Goal: Task Accomplishment & Management: Contribute content

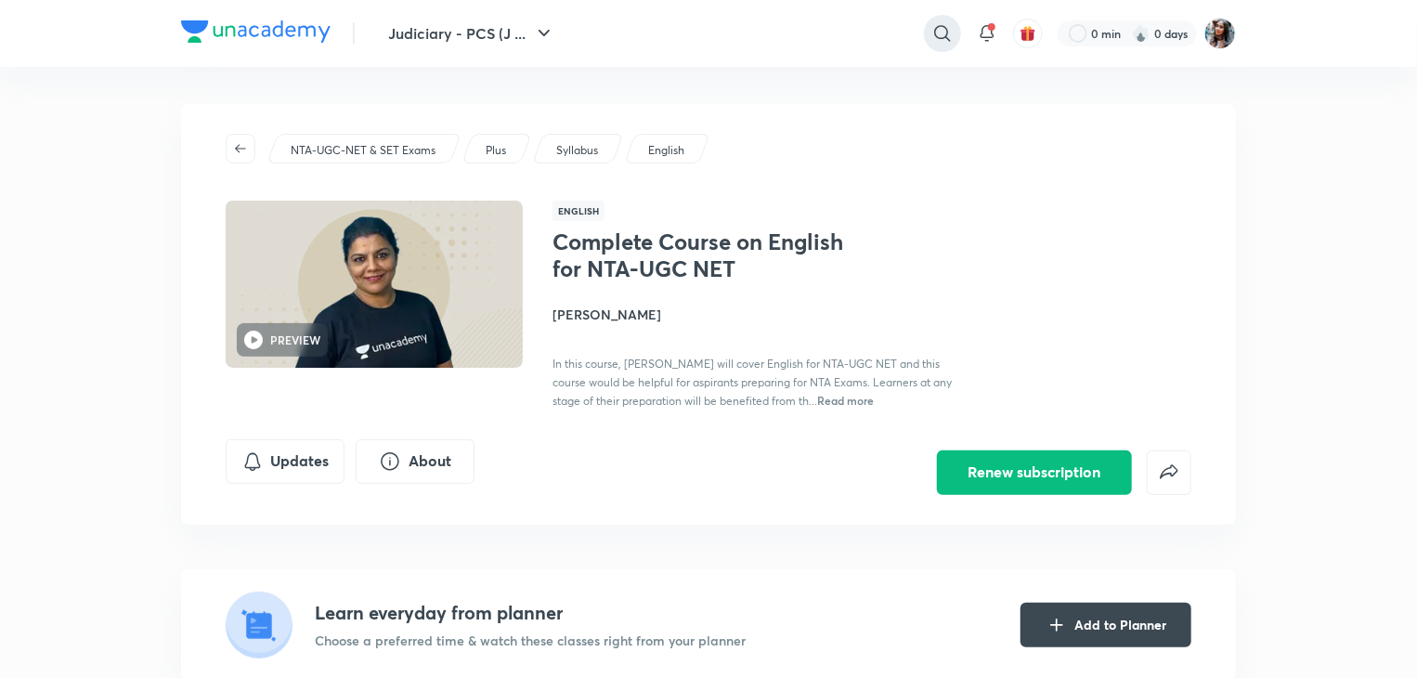
click at [940, 38] on icon at bounding box center [942, 33] width 16 height 16
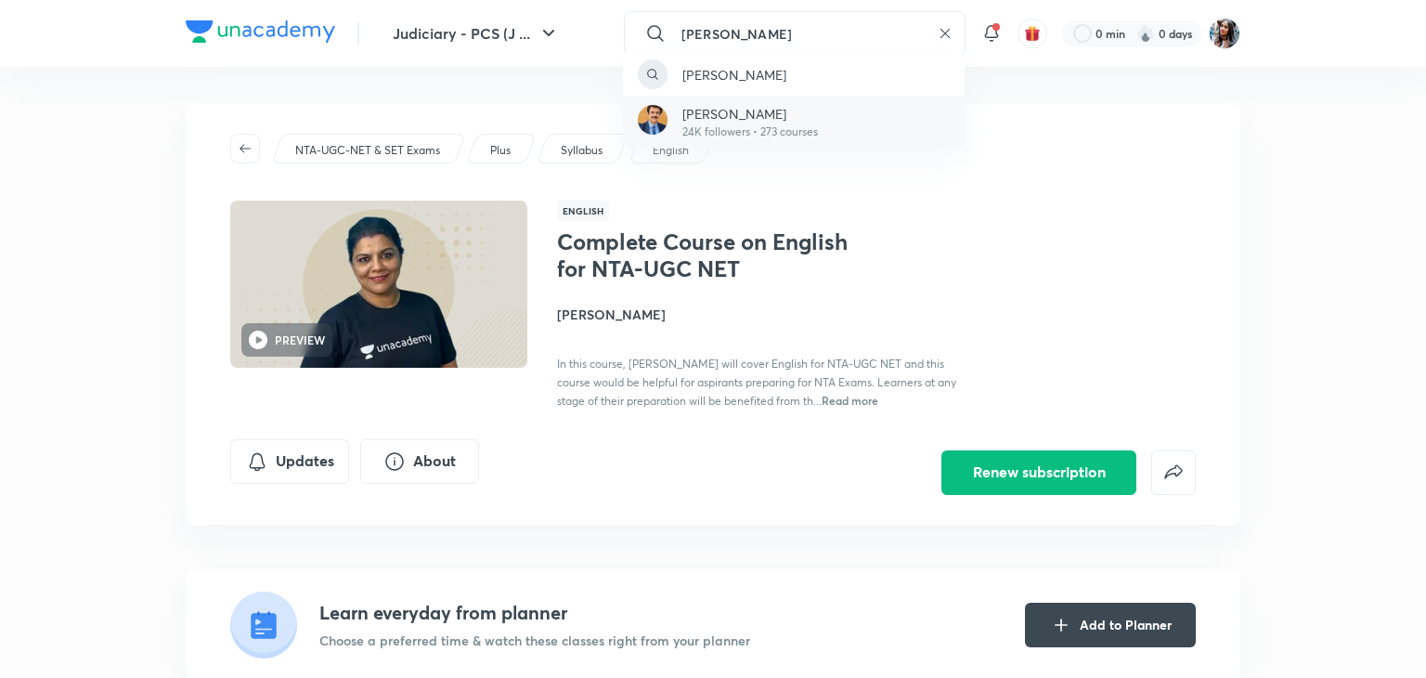
type input "anil khanna"
click at [815, 119] on p "[PERSON_NAME]" at bounding box center [750, 113] width 136 height 19
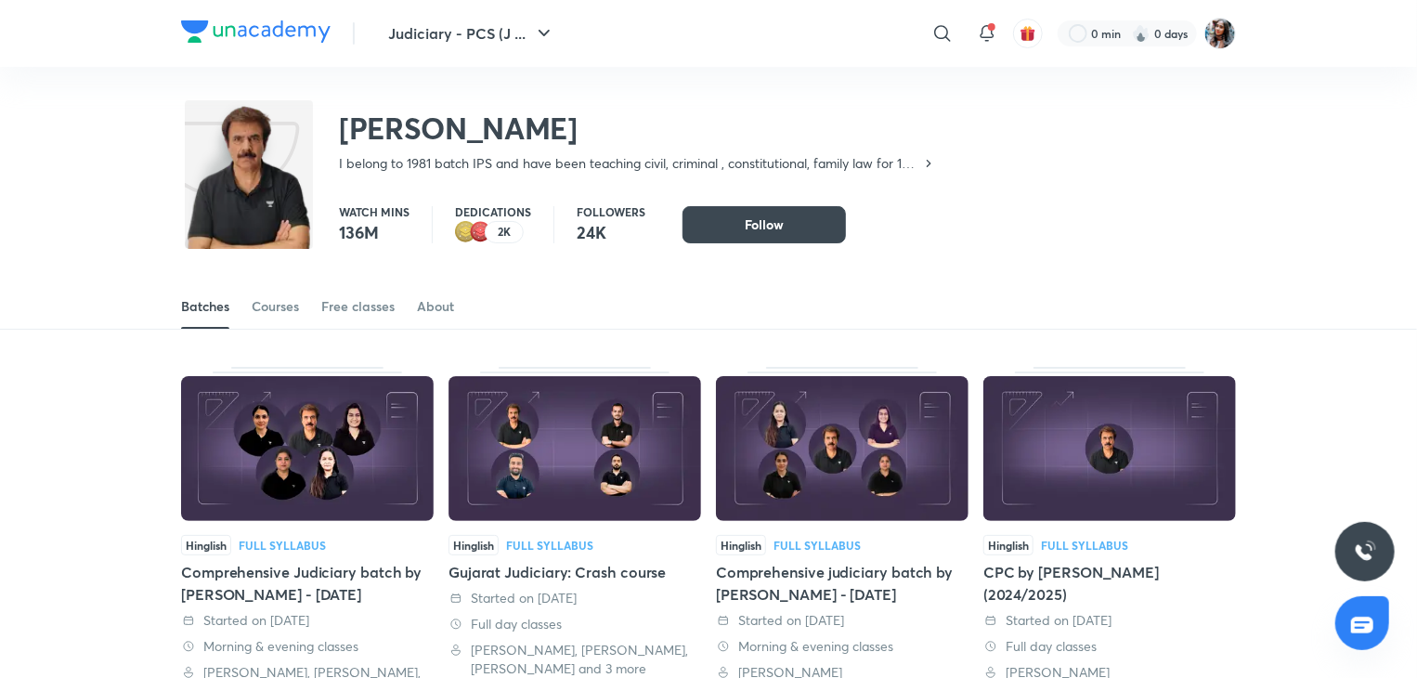
click at [916, 85] on div "Anil Khanna I belong to 1981 batch IPS and have been teaching civil, criminal ,…" at bounding box center [708, 127] width 1055 height 121
click at [1219, 34] on img at bounding box center [1220, 34] width 32 height 32
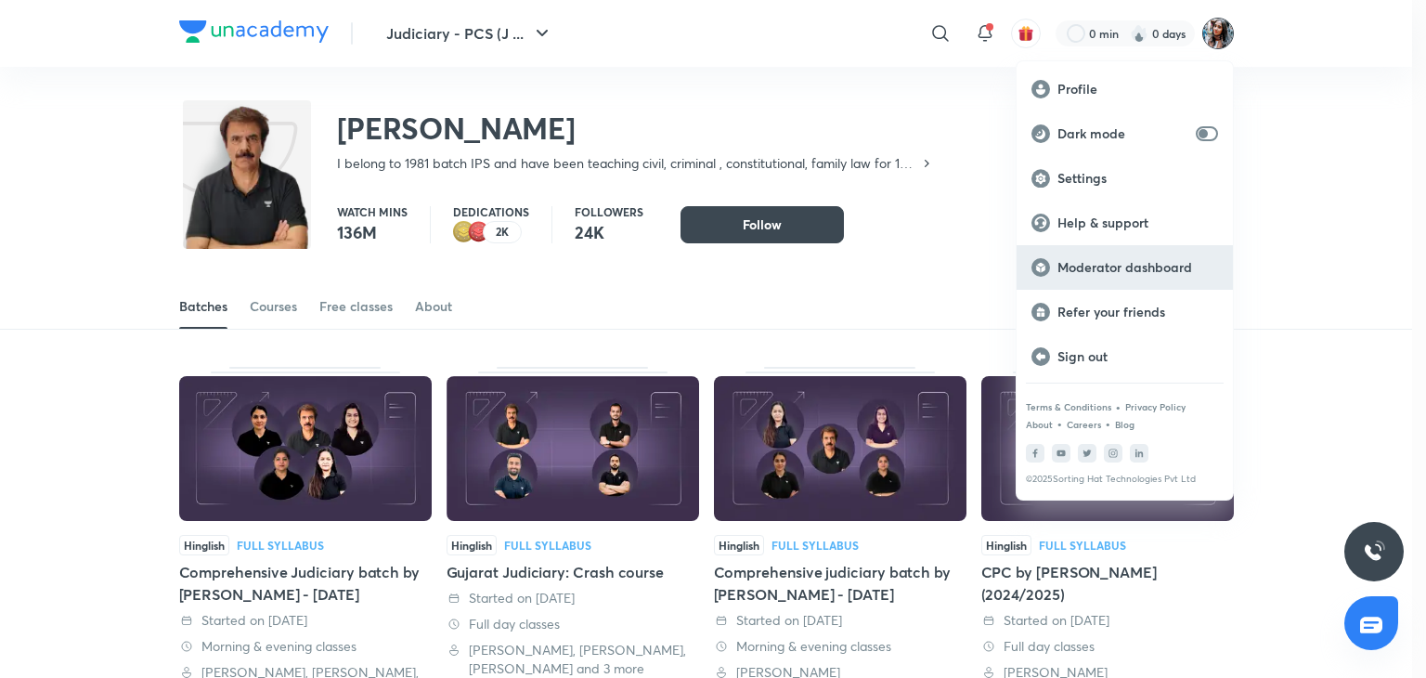
click at [1114, 279] on div "Moderator dashboard" at bounding box center [1125, 267] width 216 height 45
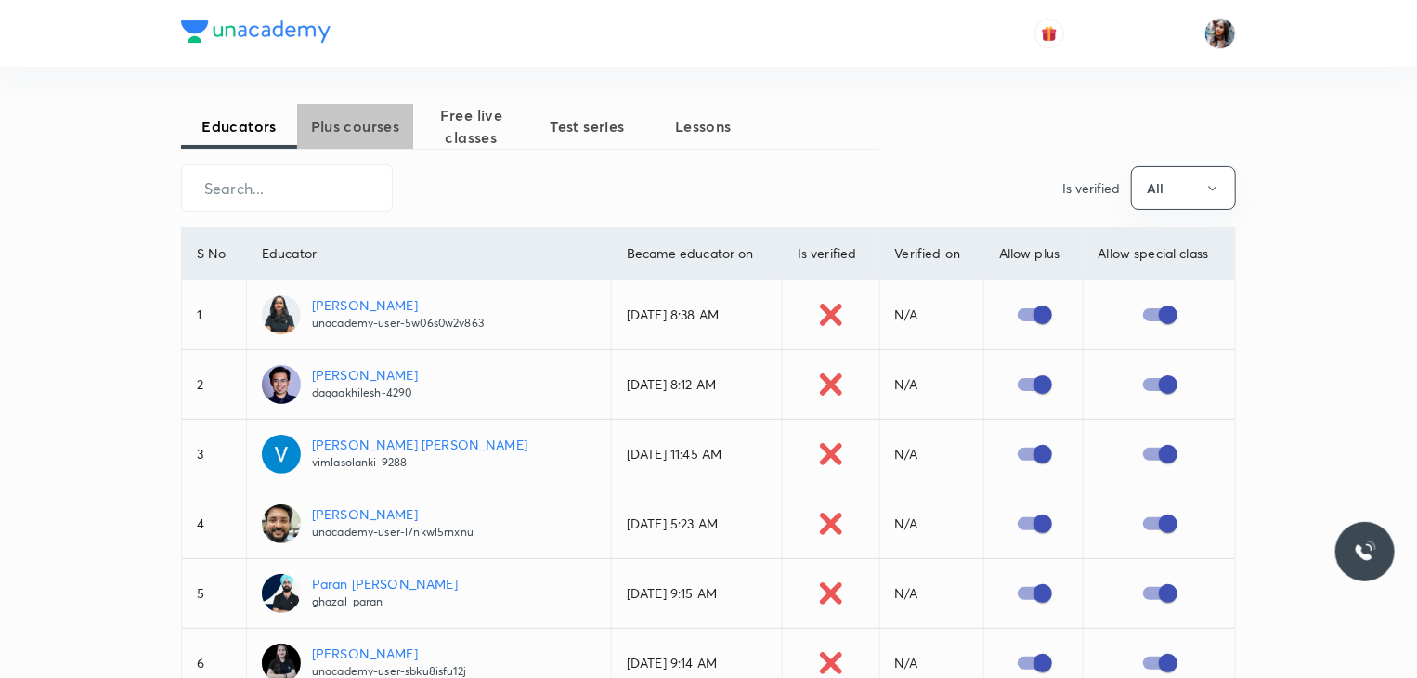
click at [338, 111] on button "Plus courses" at bounding box center [355, 126] width 116 height 45
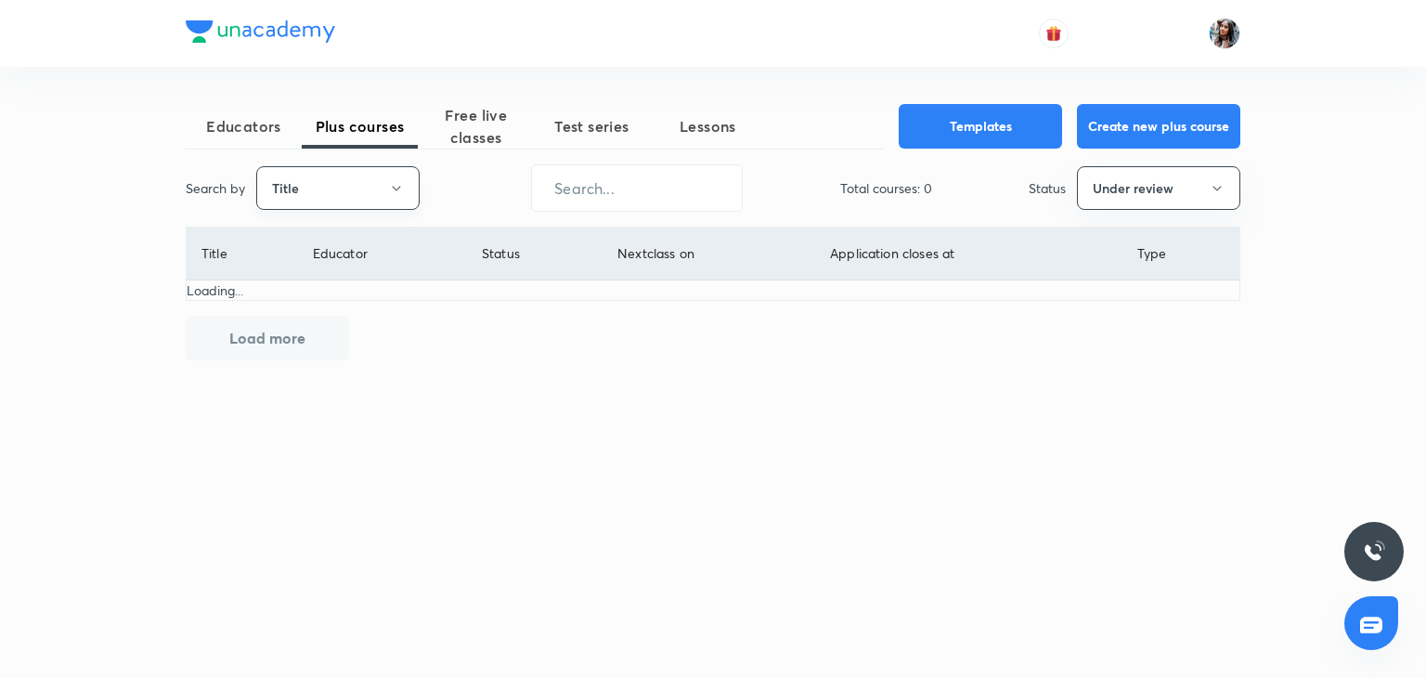
click at [337, 206] on button "Title" at bounding box center [337, 188] width 163 height 44
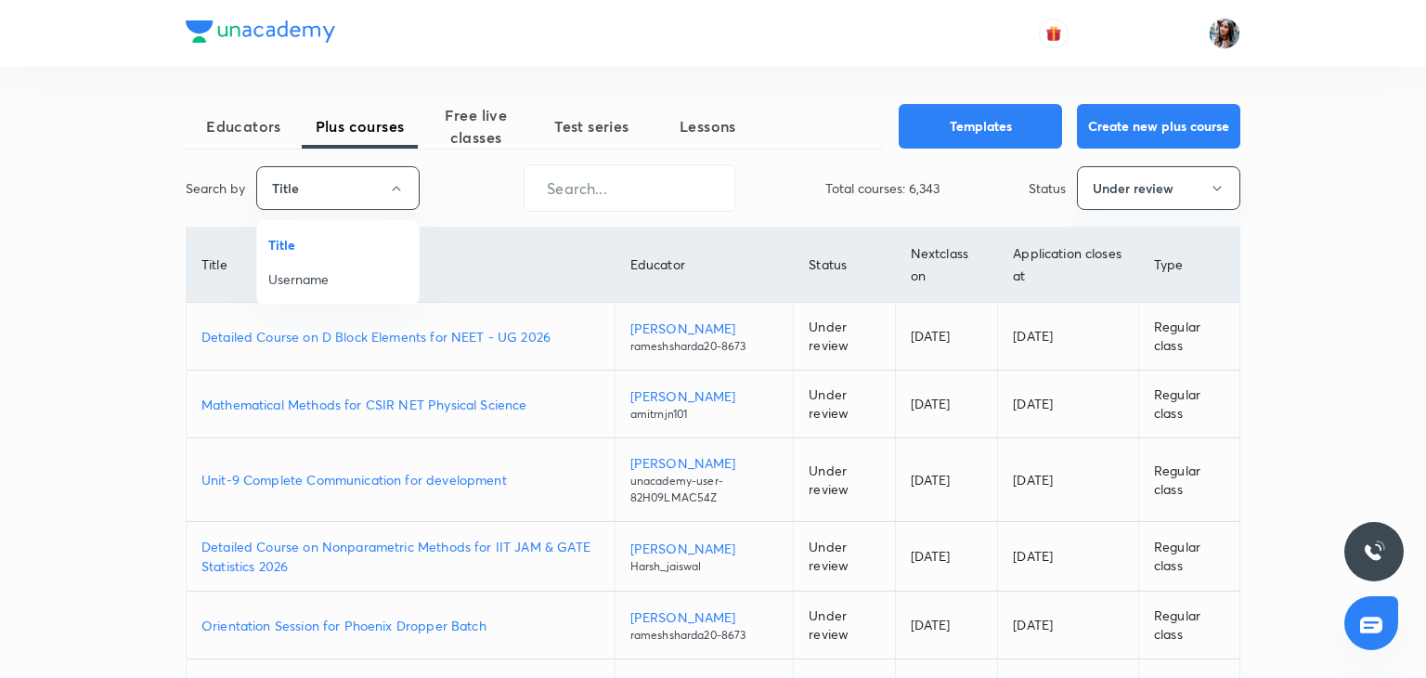
click at [318, 291] on li "Username" at bounding box center [338, 279] width 162 height 34
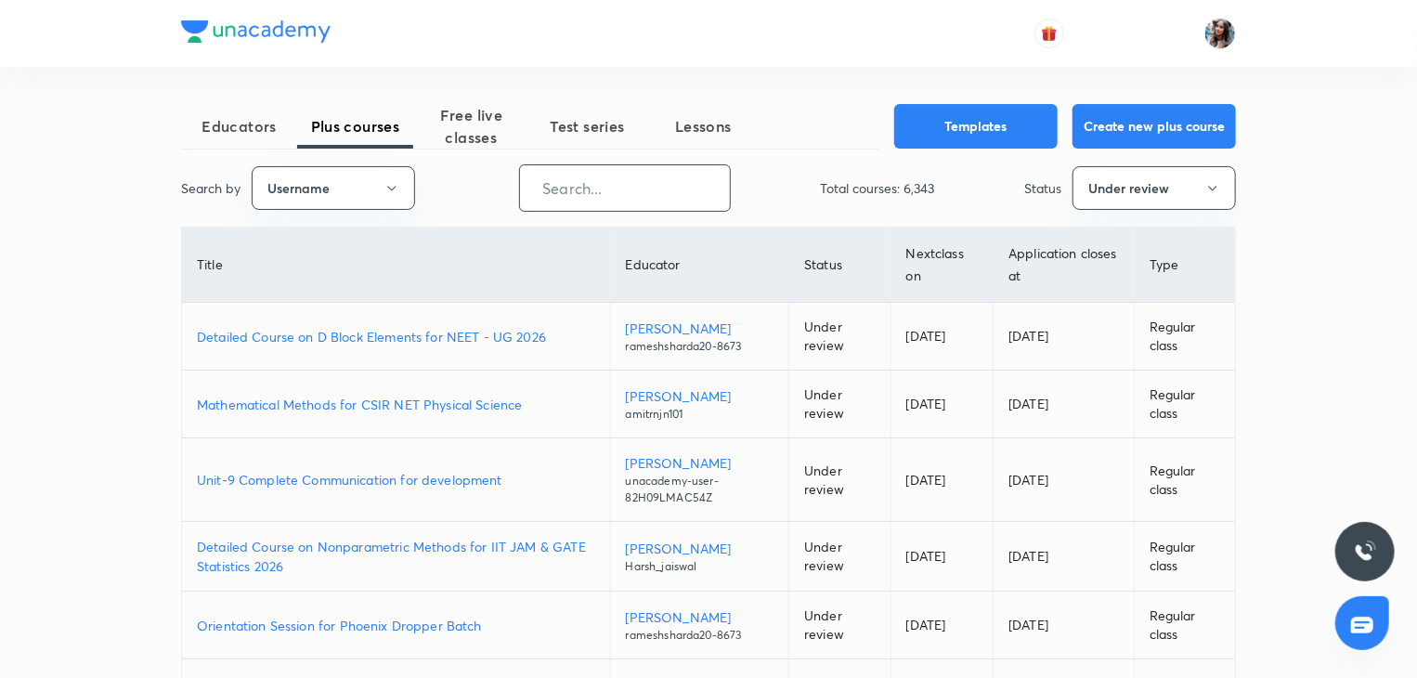
click at [601, 198] on input "text" at bounding box center [625, 187] width 210 height 47
paste input "unacademy-user-v3qnitwcjwyl"
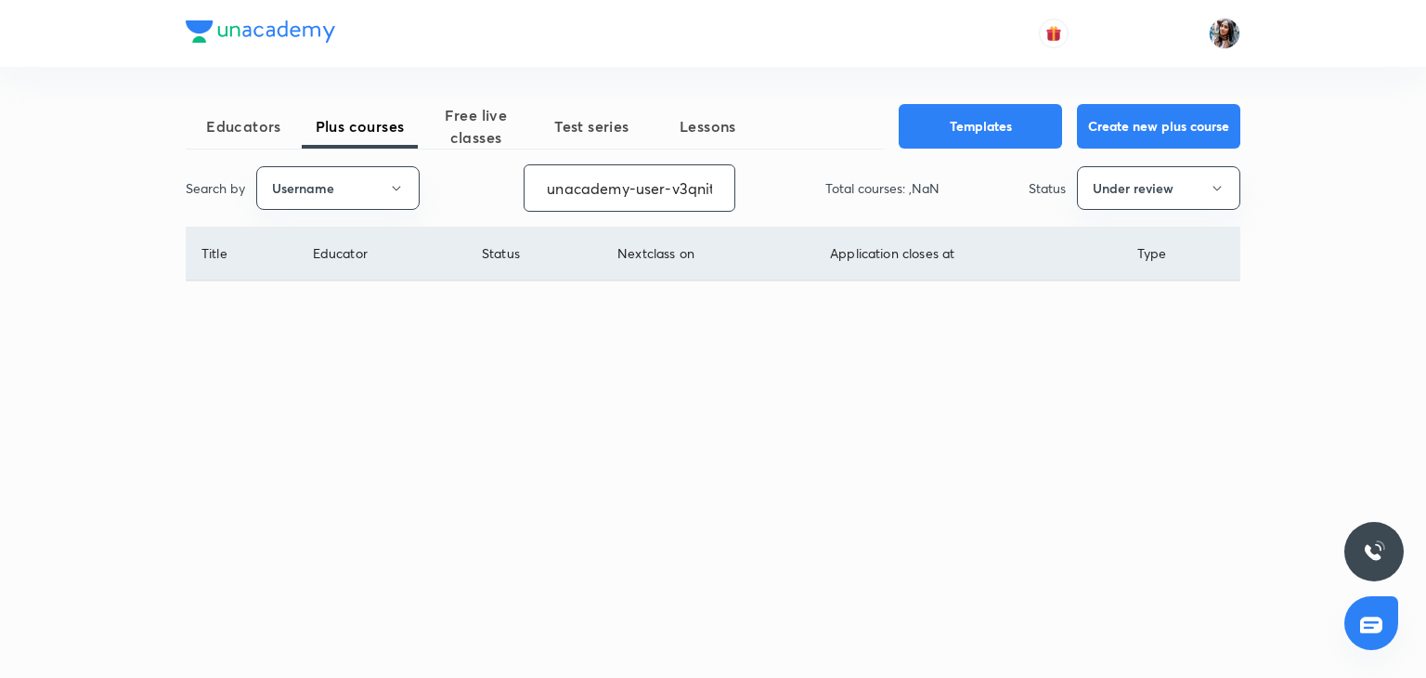
scroll to position [0, 52]
type input "unacademy-user-v3qnitwcjwyl"
click at [1142, 175] on button "Under review" at bounding box center [1158, 188] width 163 height 44
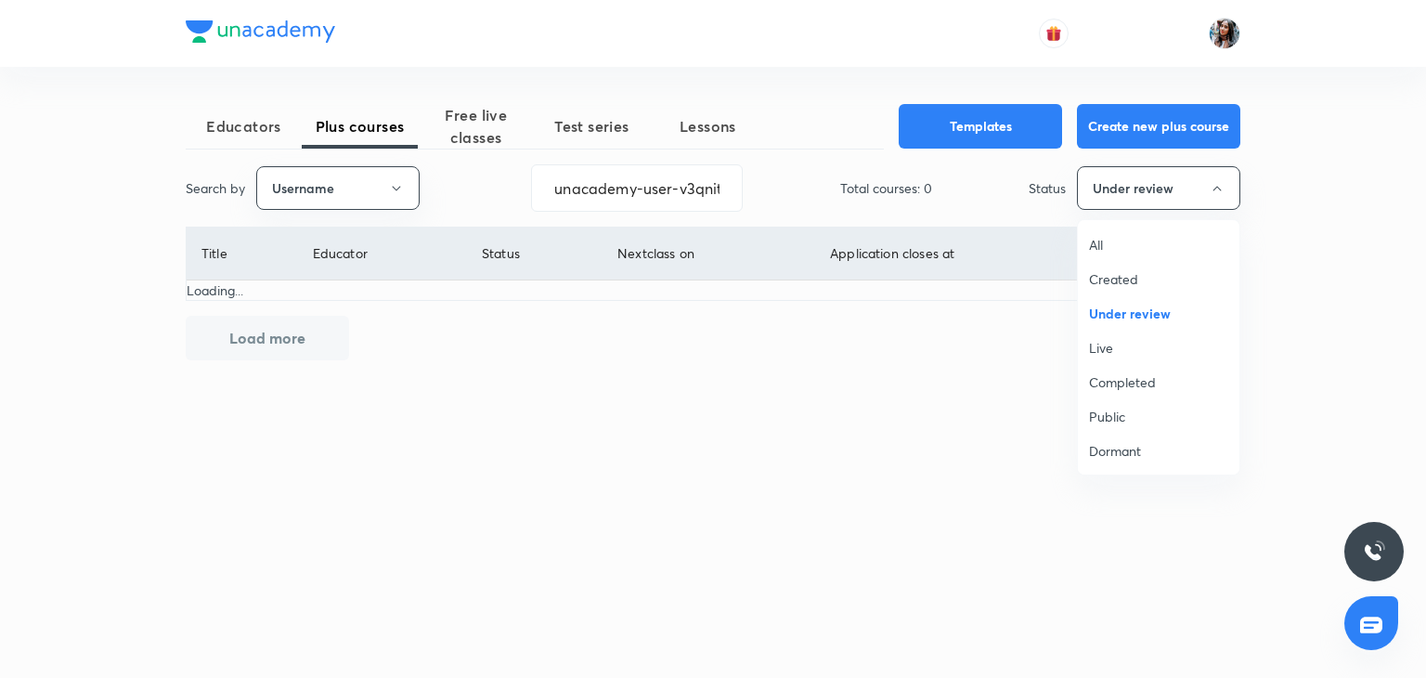
click at [1102, 246] on span "All" at bounding box center [1158, 244] width 139 height 19
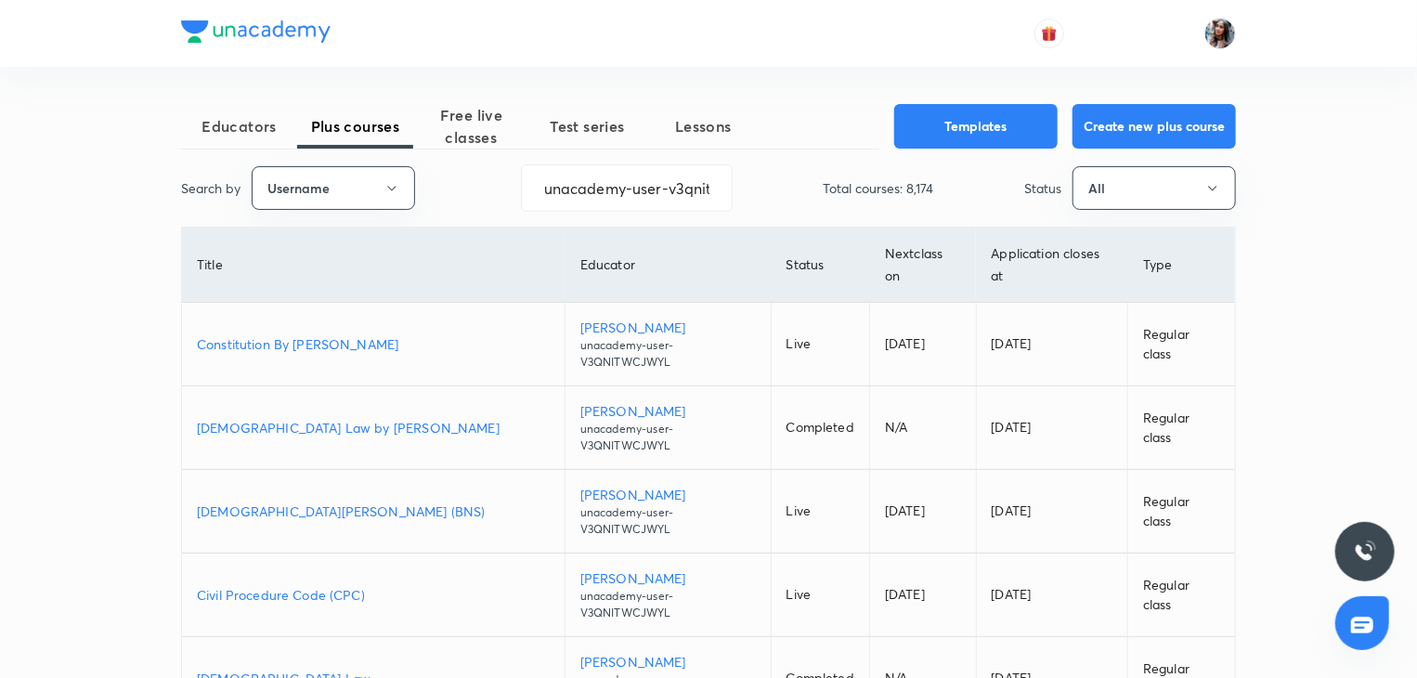
scroll to position [26, 0]
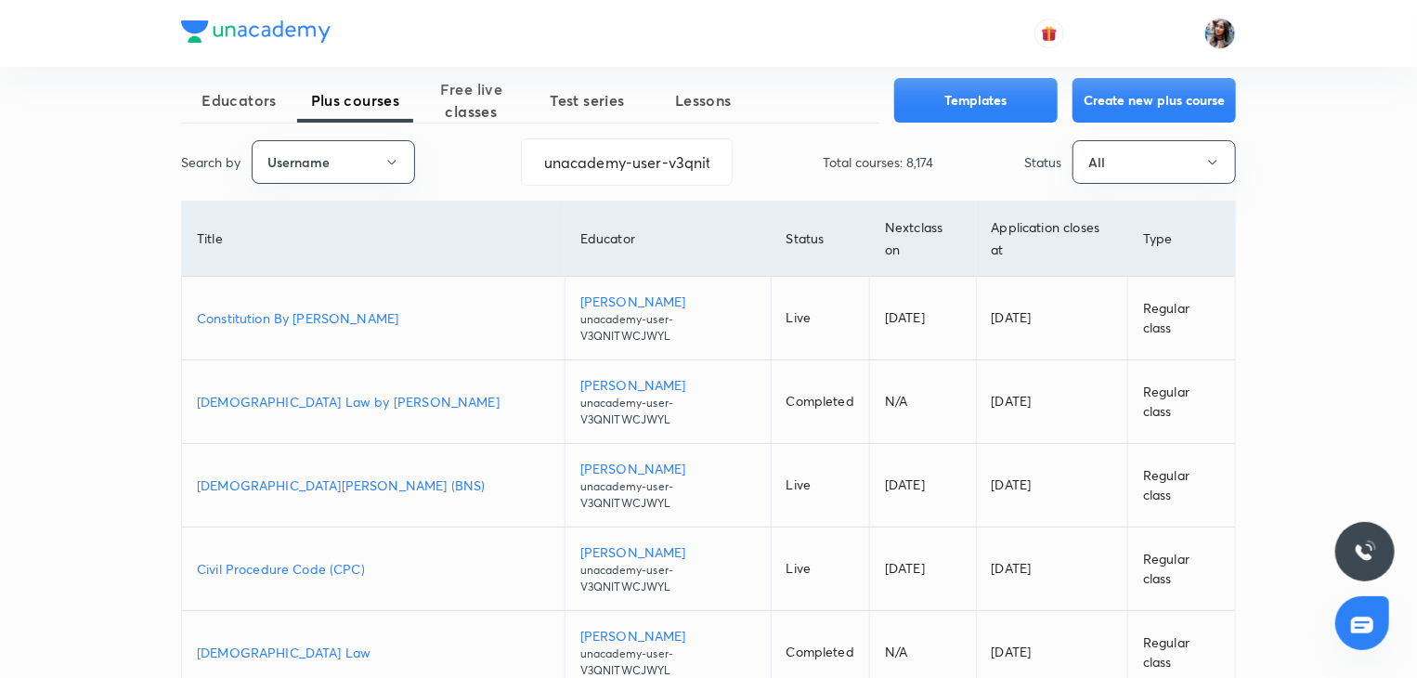
click at [275, 559] on p "Civil Procedure Code (CPC)" at bounding box center [373, 568] width 353 height 19
click at [305, 559] on p "Civil Procedure Code (CPC)" at bounding box center [373, 568] width 353 height 19
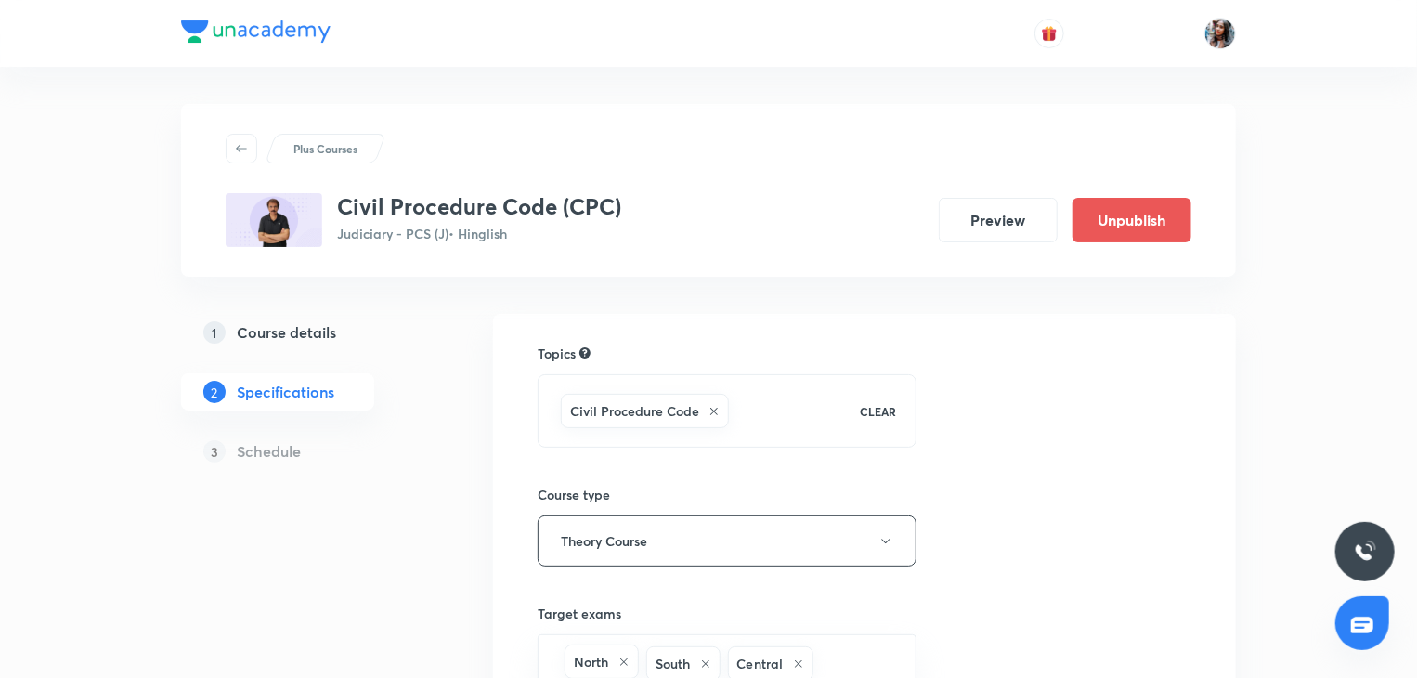
click at [315, 335] on h5 "Course details" at bounding box center [286, 332] width 99 height 22
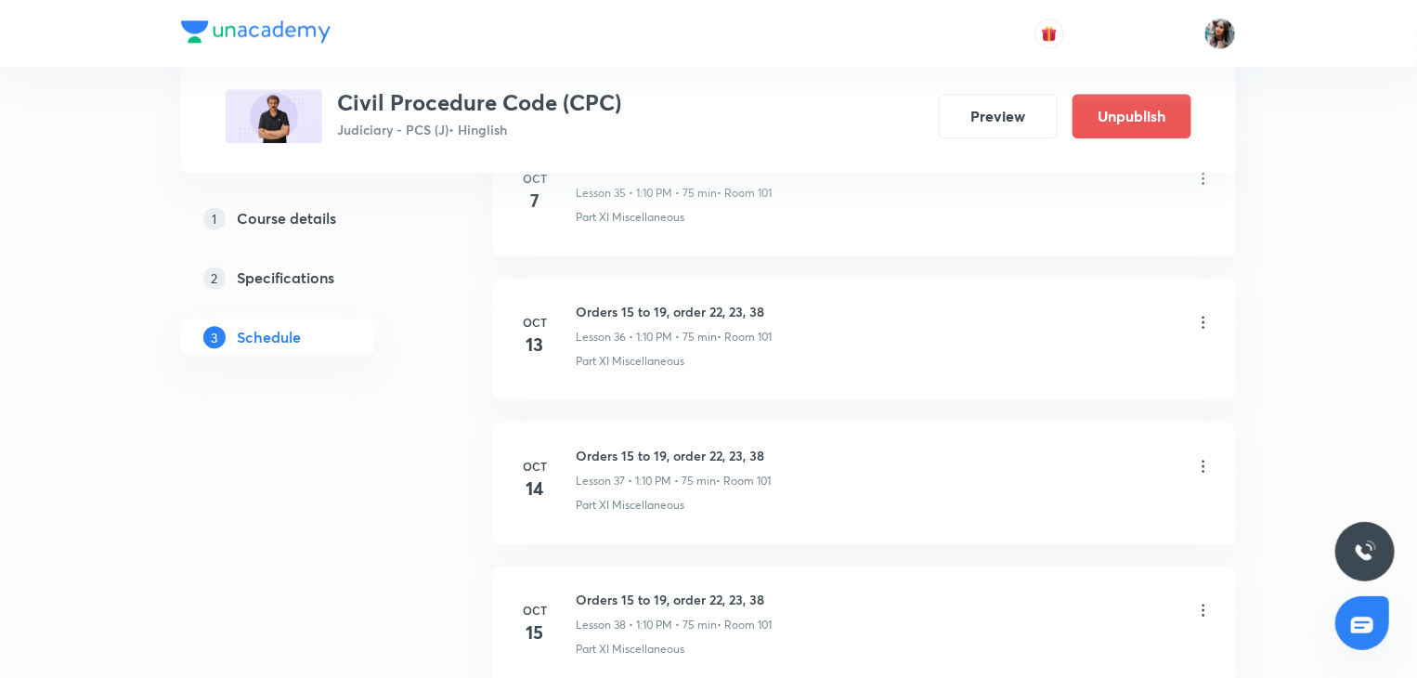
scroll to position [6021, 0]
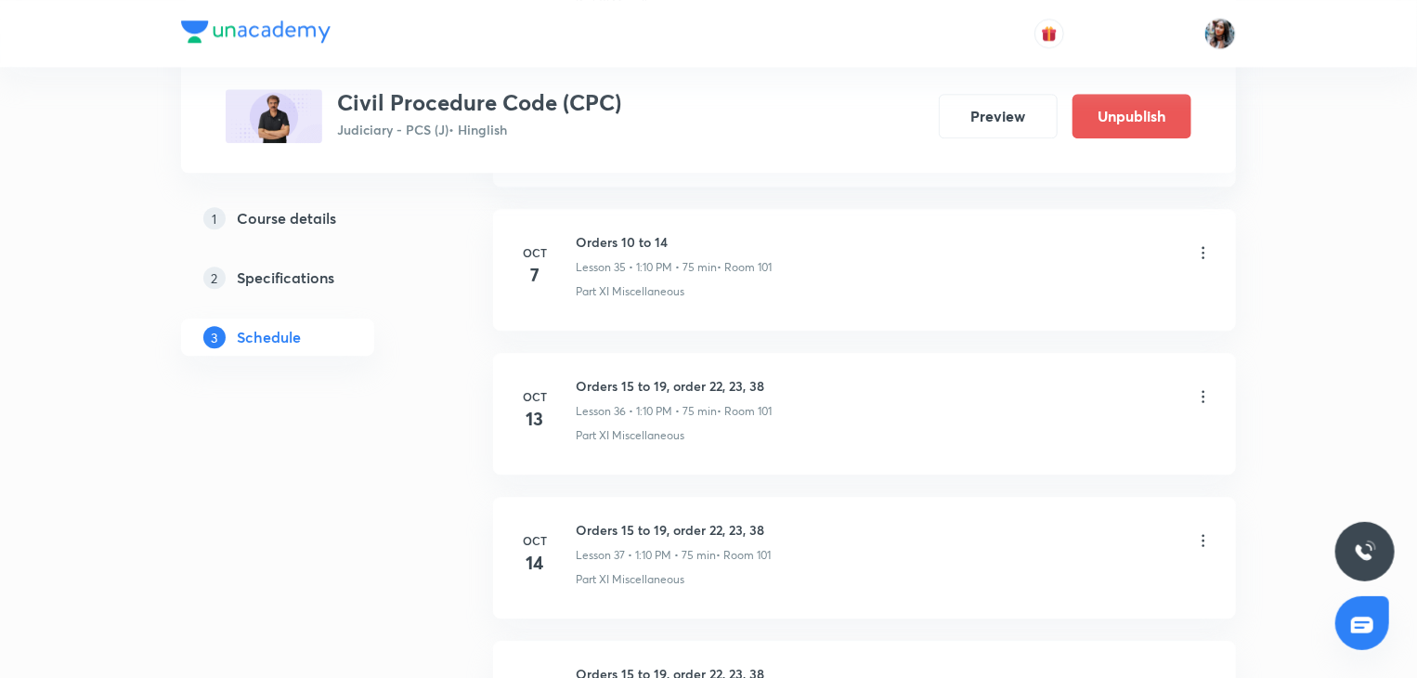
click at [591, 232] on h6 "Orders 10 to 14" at bounding box center [674, 241] width 196 height 19
copy h6 "Orders 10 to 14"
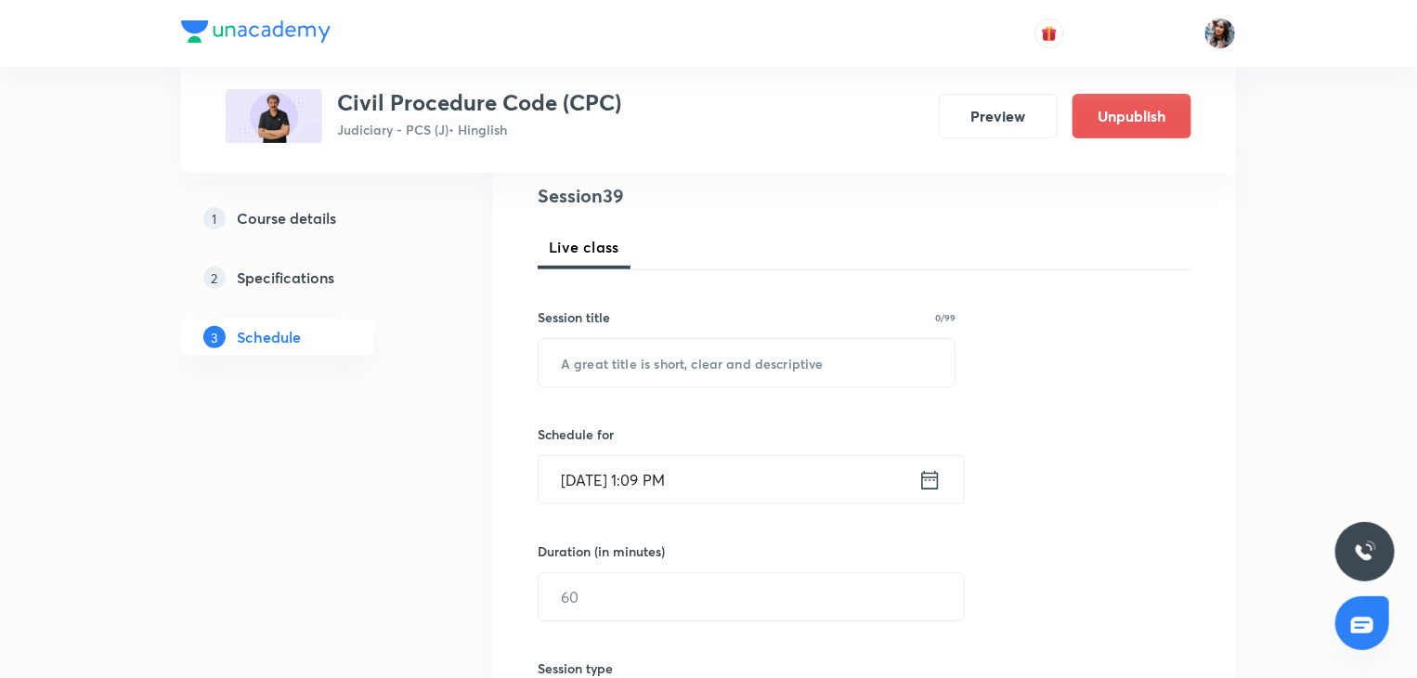
scroll to position [237, 0]
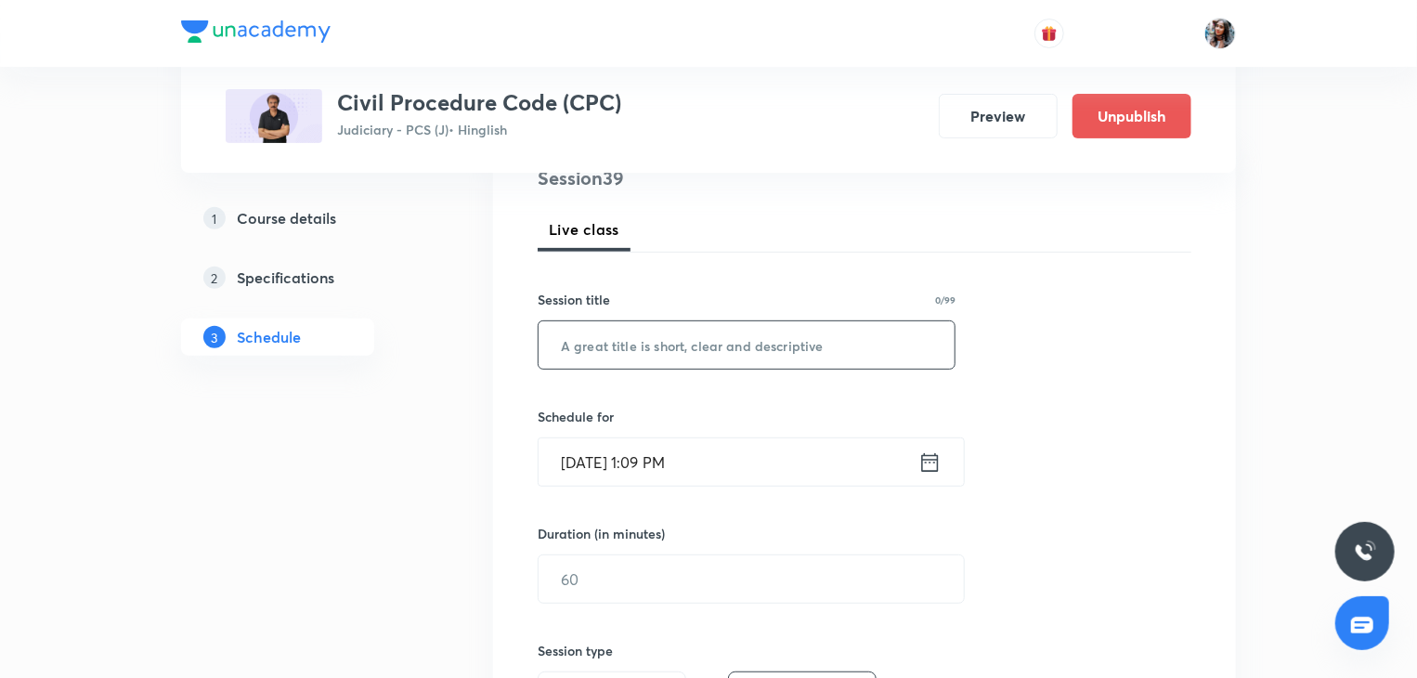
click at [661, 357] on input "text" at bounding box center [747, 344] width 416 height 47
paste input "Orders 10 to 14"
type input "Orders 10 to 14"
click at [728, 457] on input "Oct 8, 2025, 1:09 PM" at bounding box center [729, 461] width 380 height 47
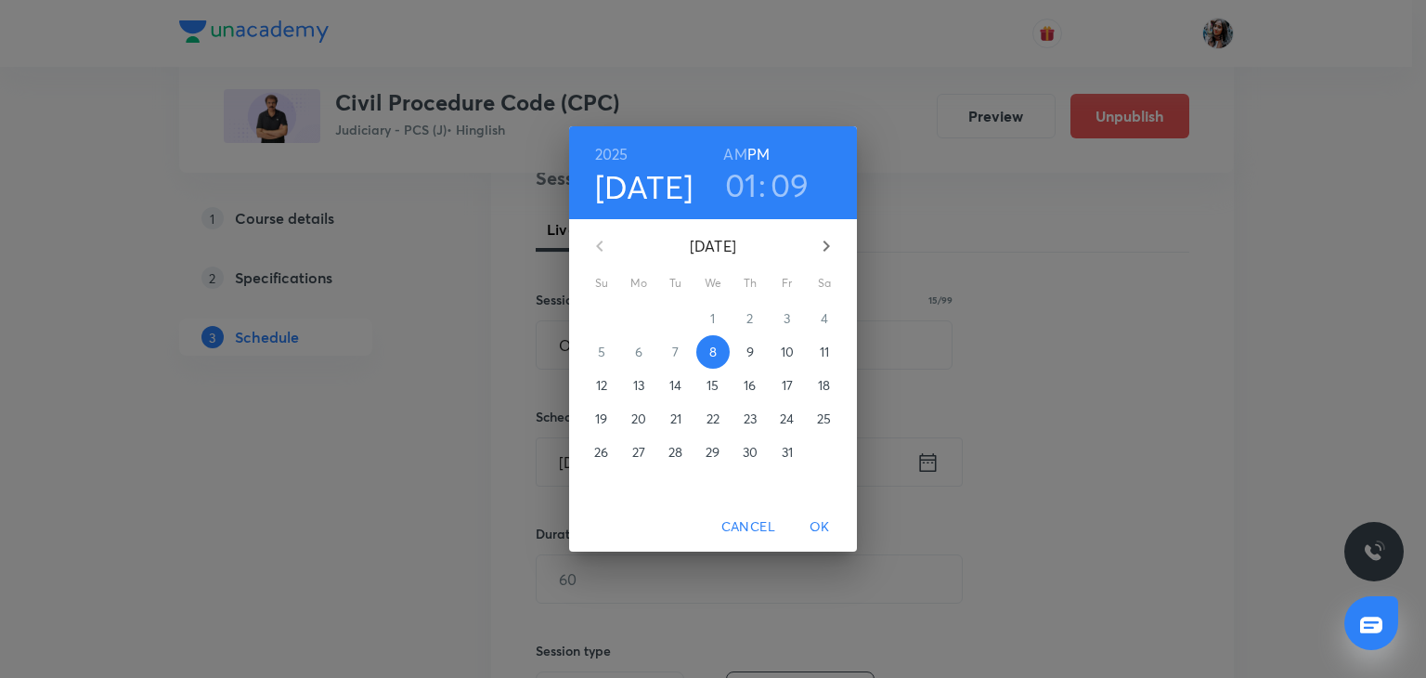
click at [786, 192] on h3 "09" at bounding box center [790, 184] width 39 height 39
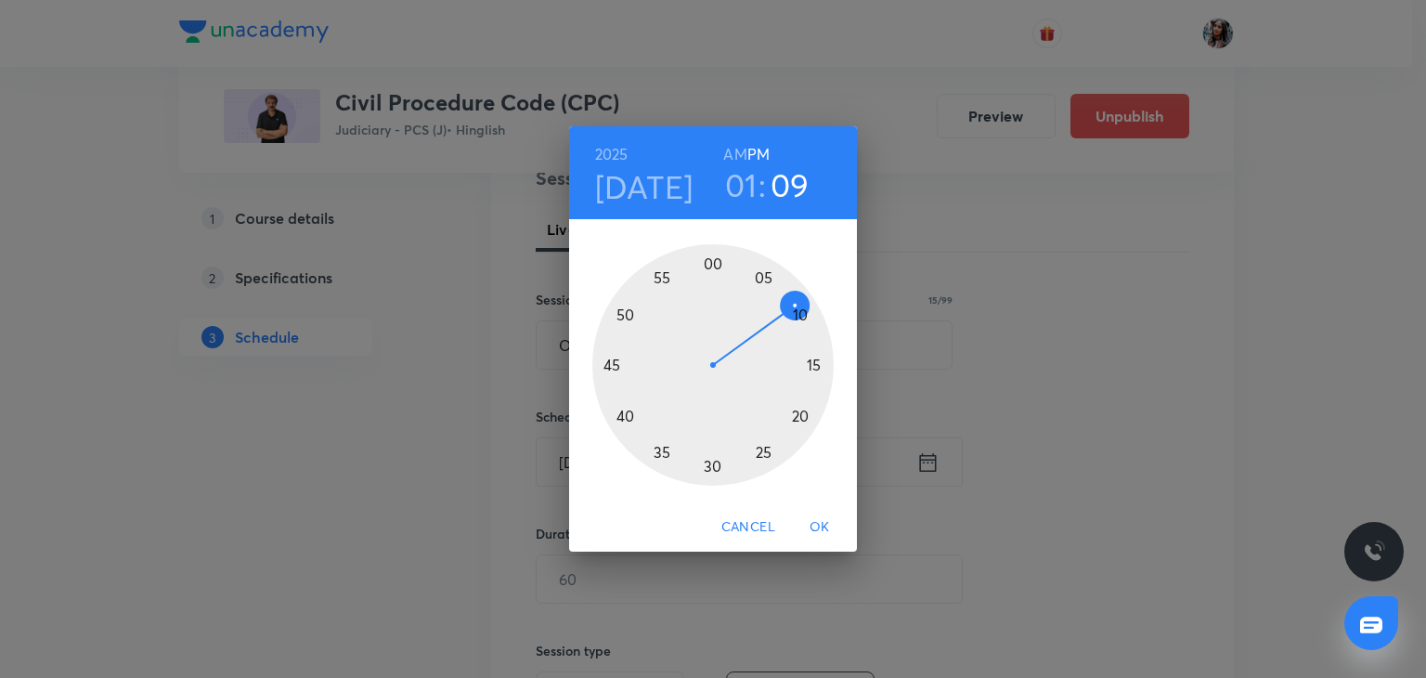
click at [803, 313] on div at bounding box center [712, 364] width 241 height 241
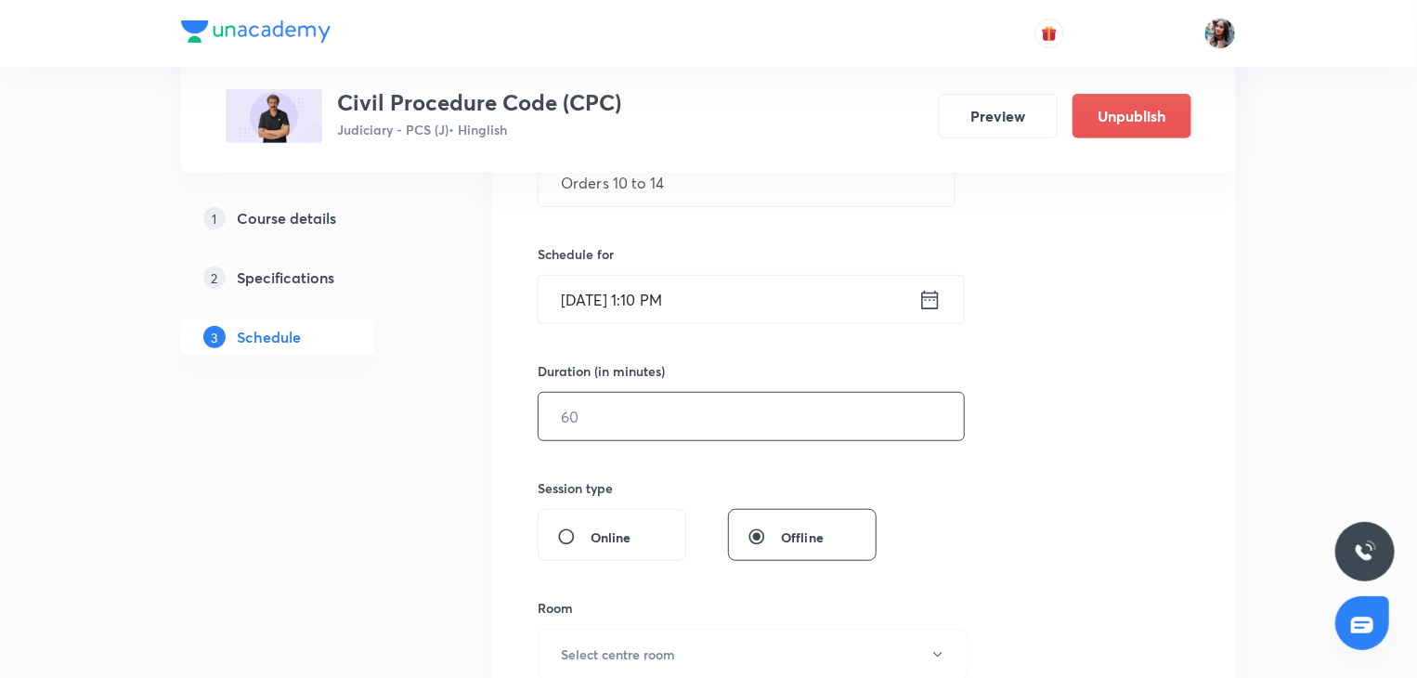
scroll to position [400, 0]
click at [695, 420] on input "text" at bounding box center [751, 415] width 425 height 47
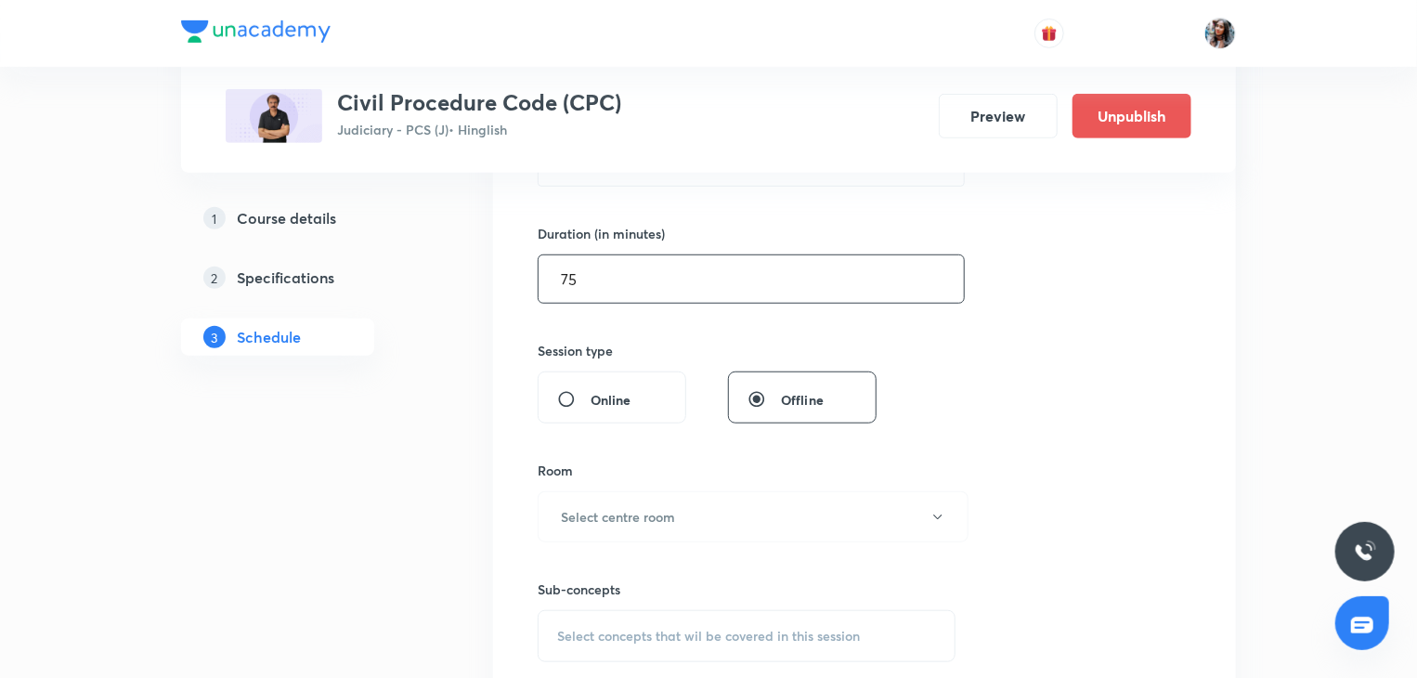
scroll to position [538, 0]
type input "75"
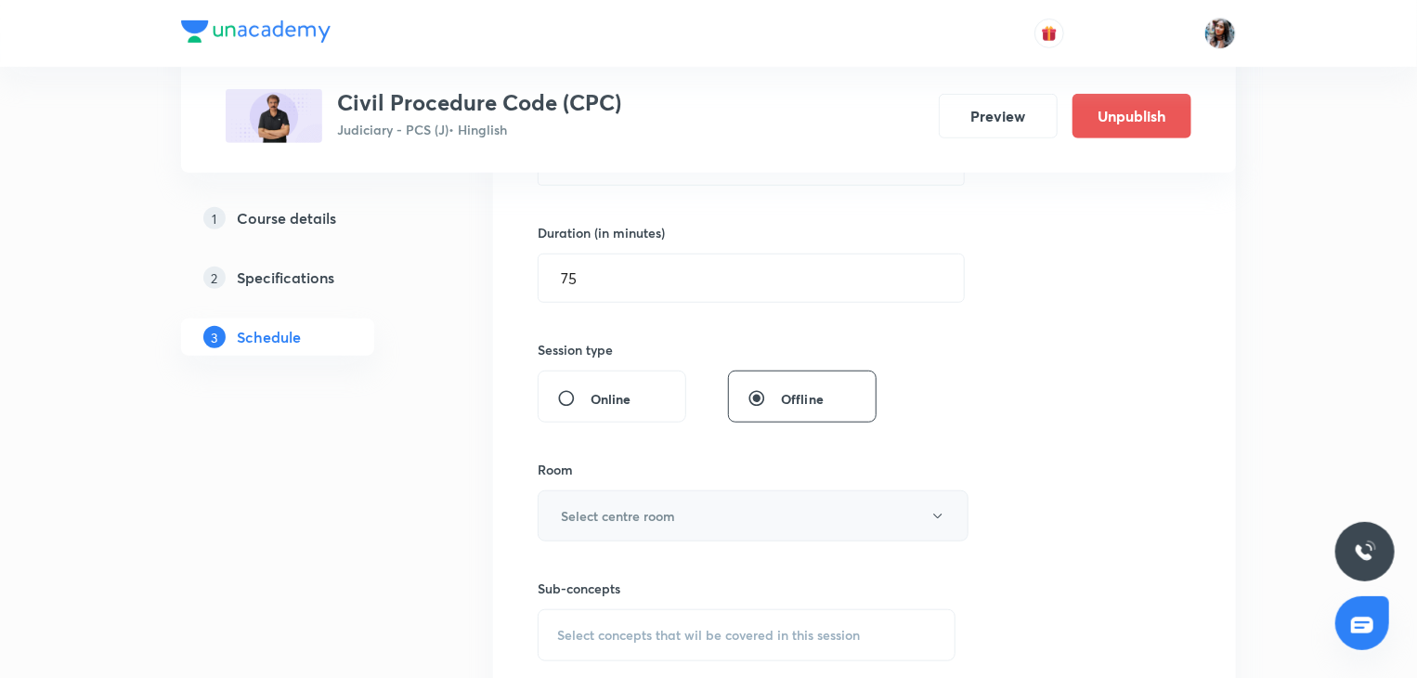
click at [639, 513] on h6 "Select centre room" at bounding box center [618, 515] width 114 height 19
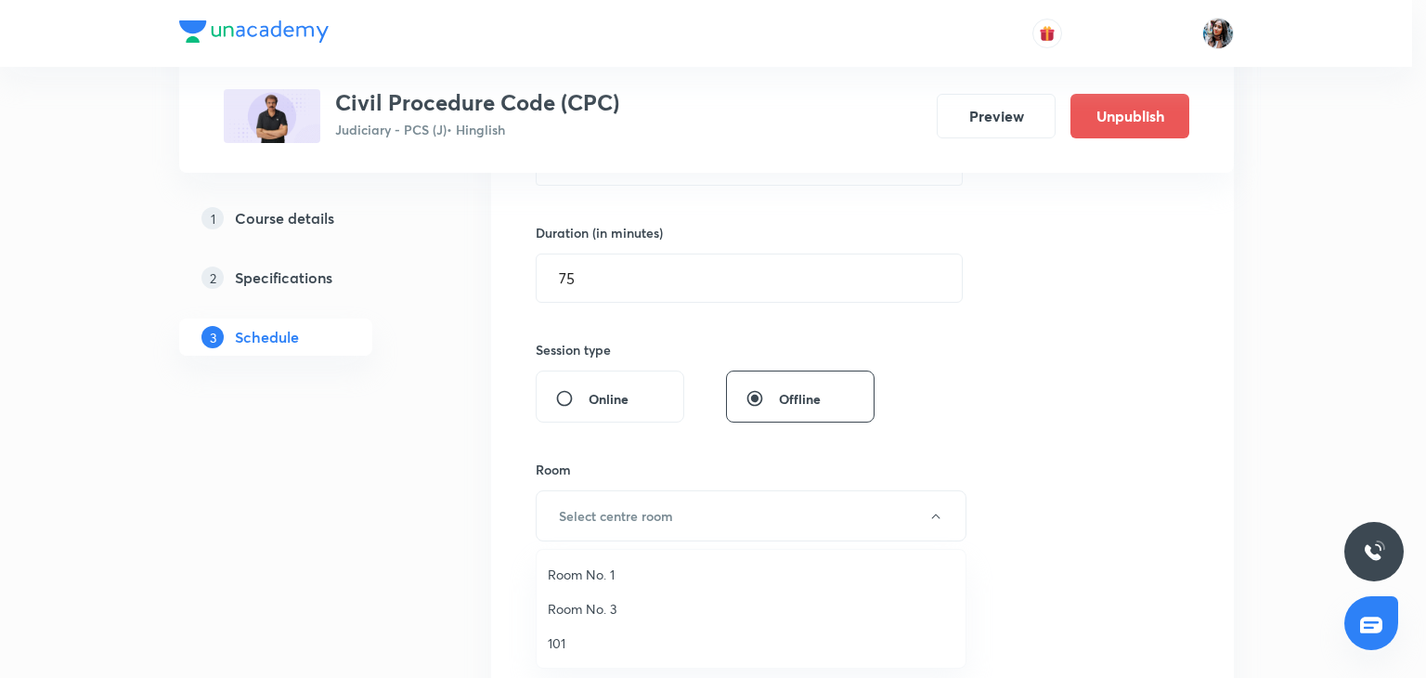
click at [553, 633] on span "101" at bounding box center [751, 642] width 407 height 19
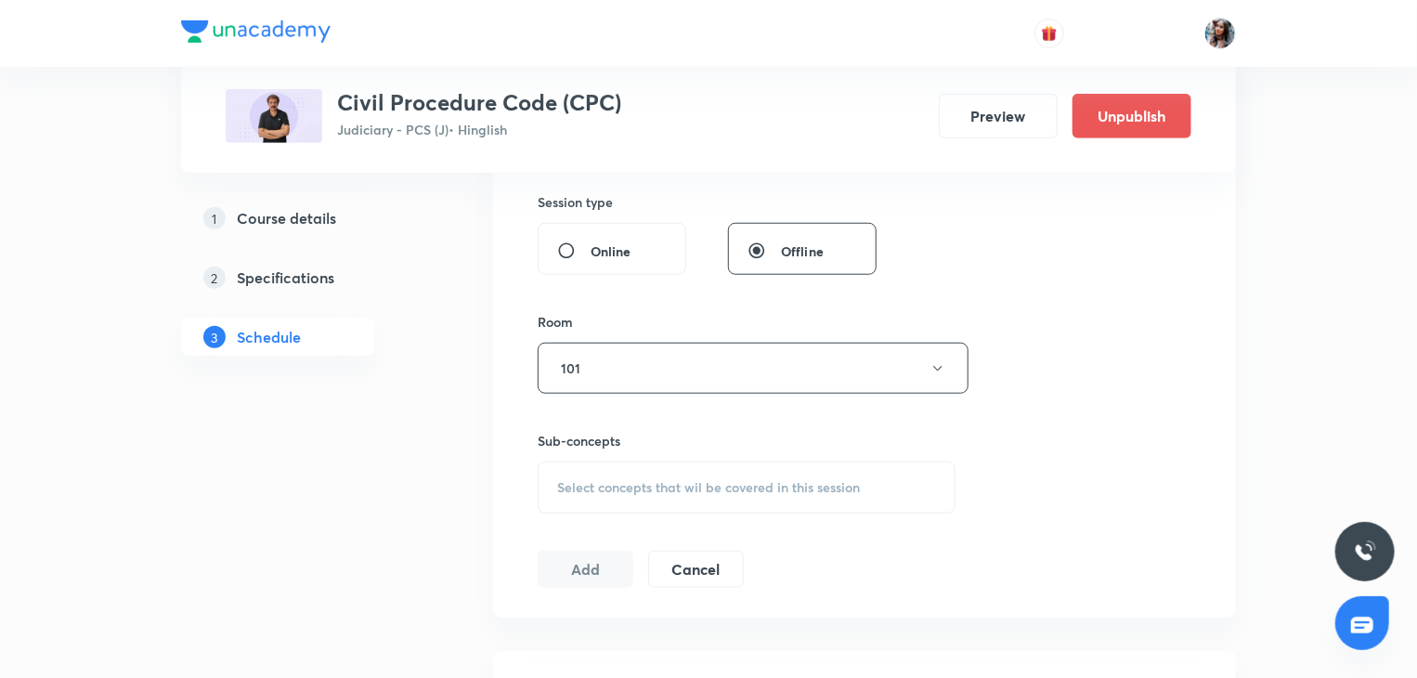
scroll to position [696, 0]
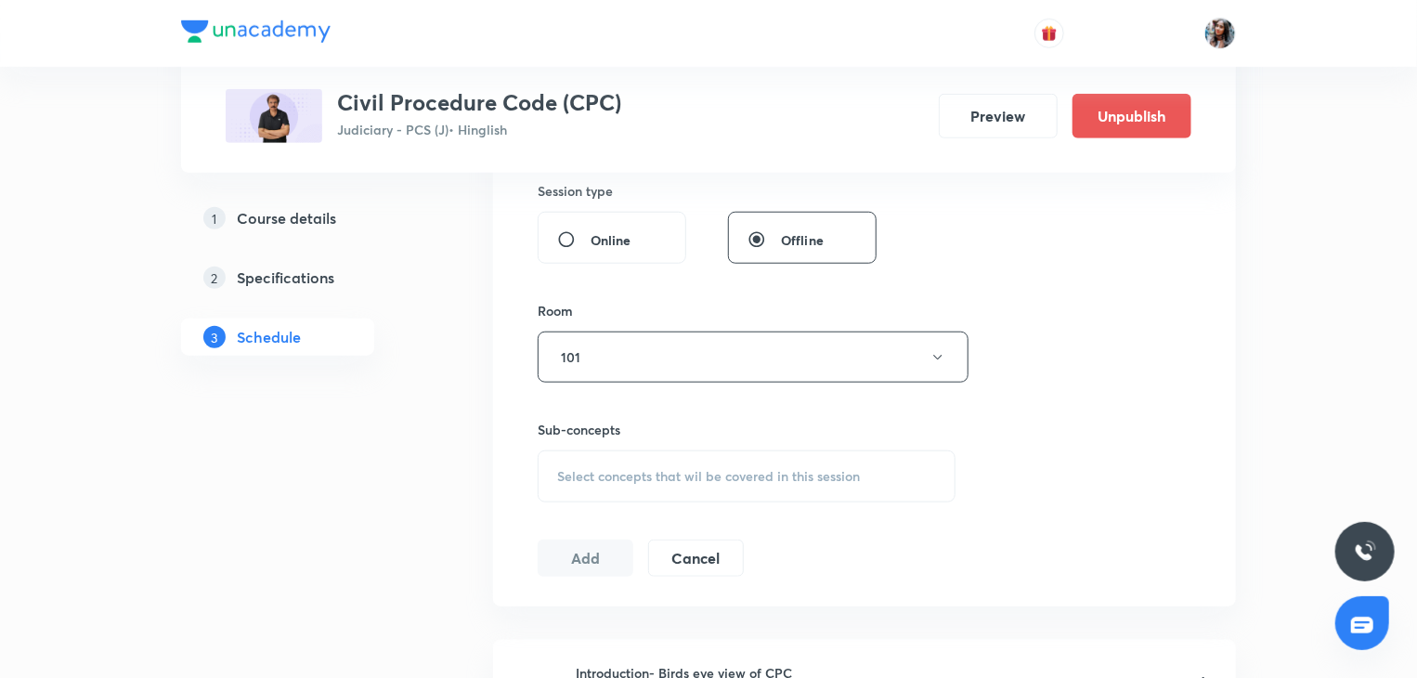
click at [702, 474] on span "Select concepts that wil be covered in this session" at bounding box center [708, 476] width 303 height 15
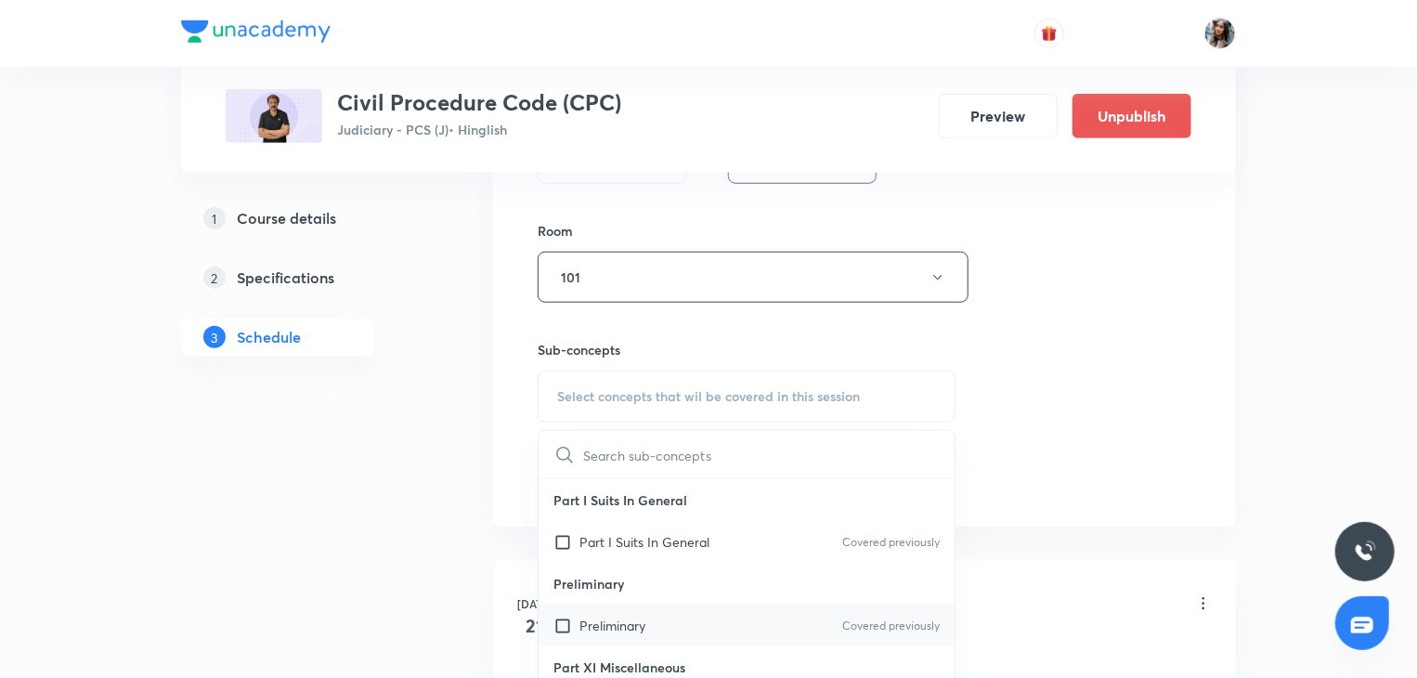
click at [620, 617] on p "Preliminary" at bounding box center [612, 625] width 66 height 19
checkbox input "true"
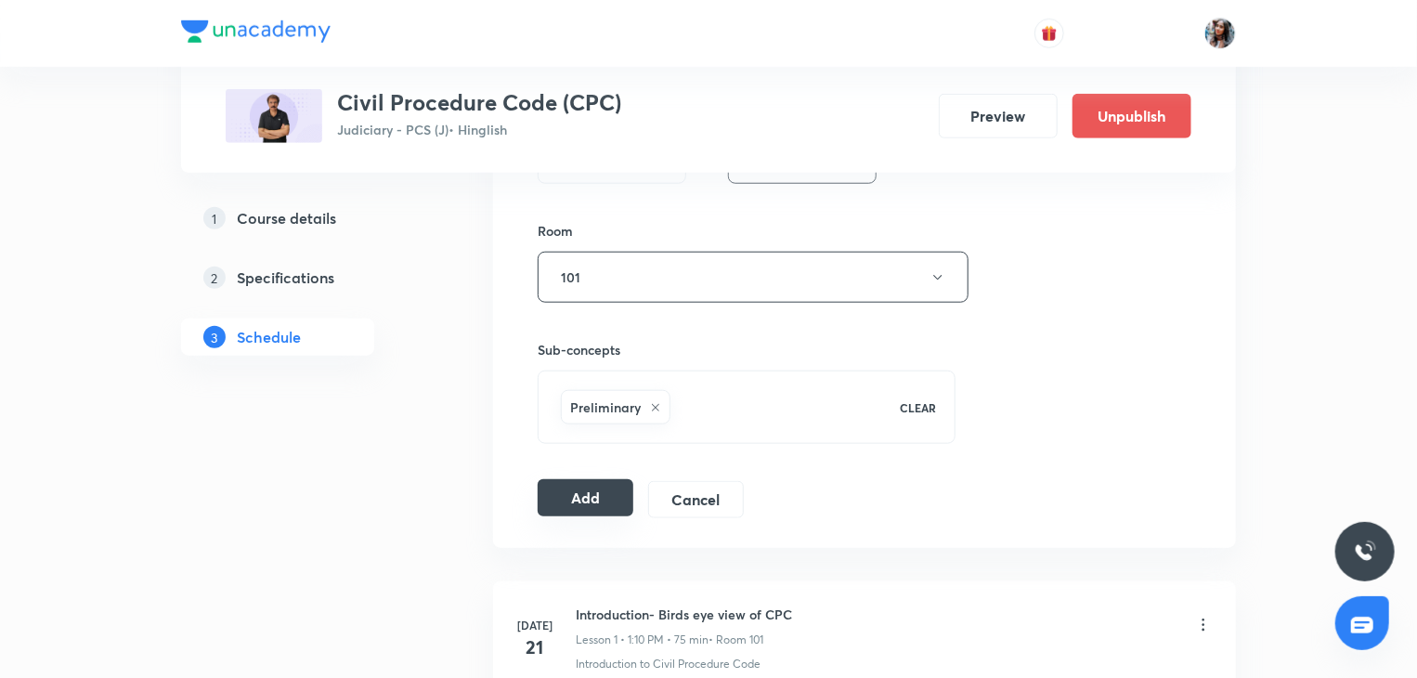
click at [576, 500] on button "Add" at bounding box center [586, 497] width 96 height 37
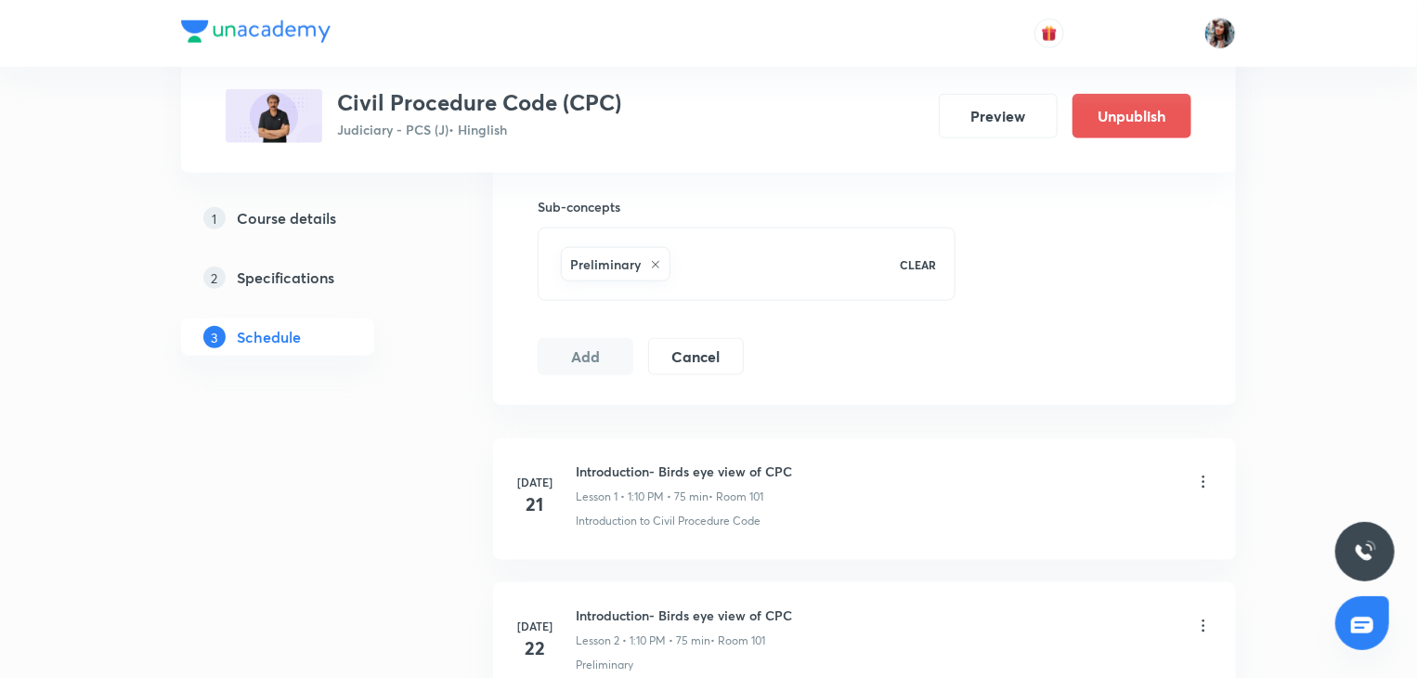
scroll to position [929, 0]
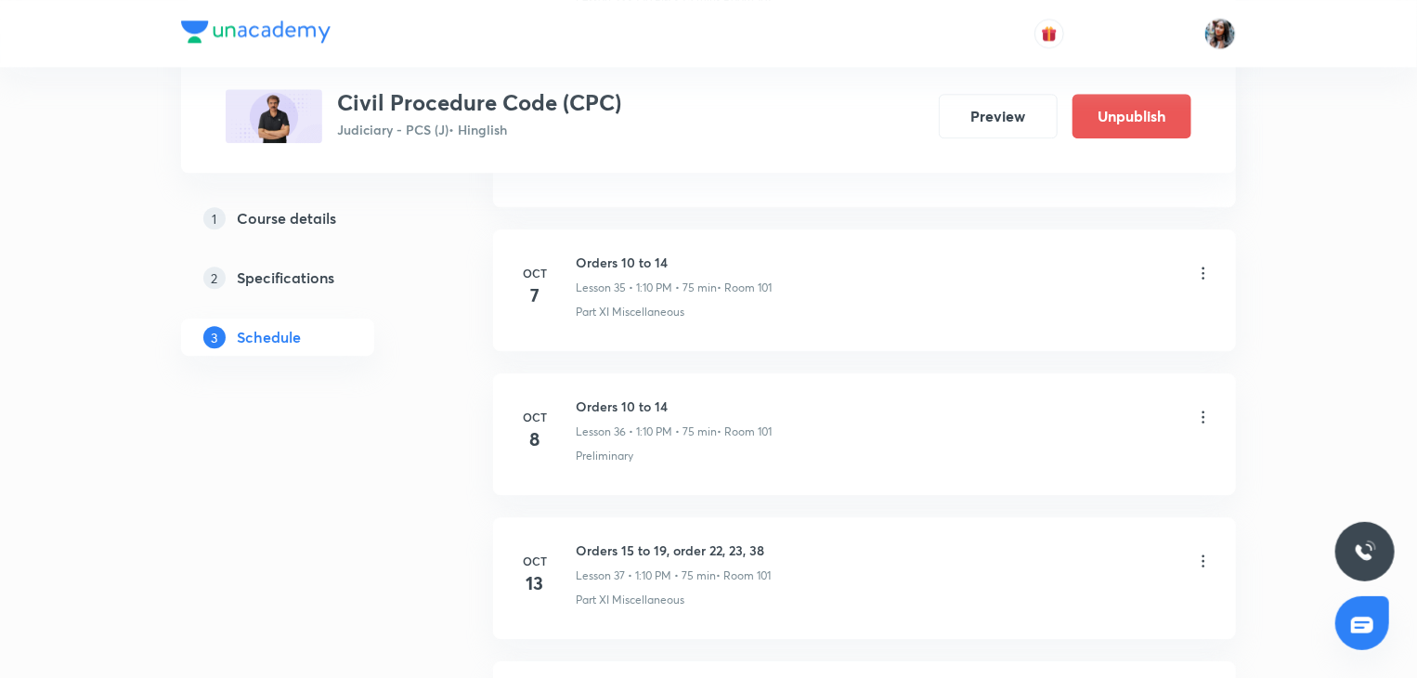
scroll to position [6016, 0]
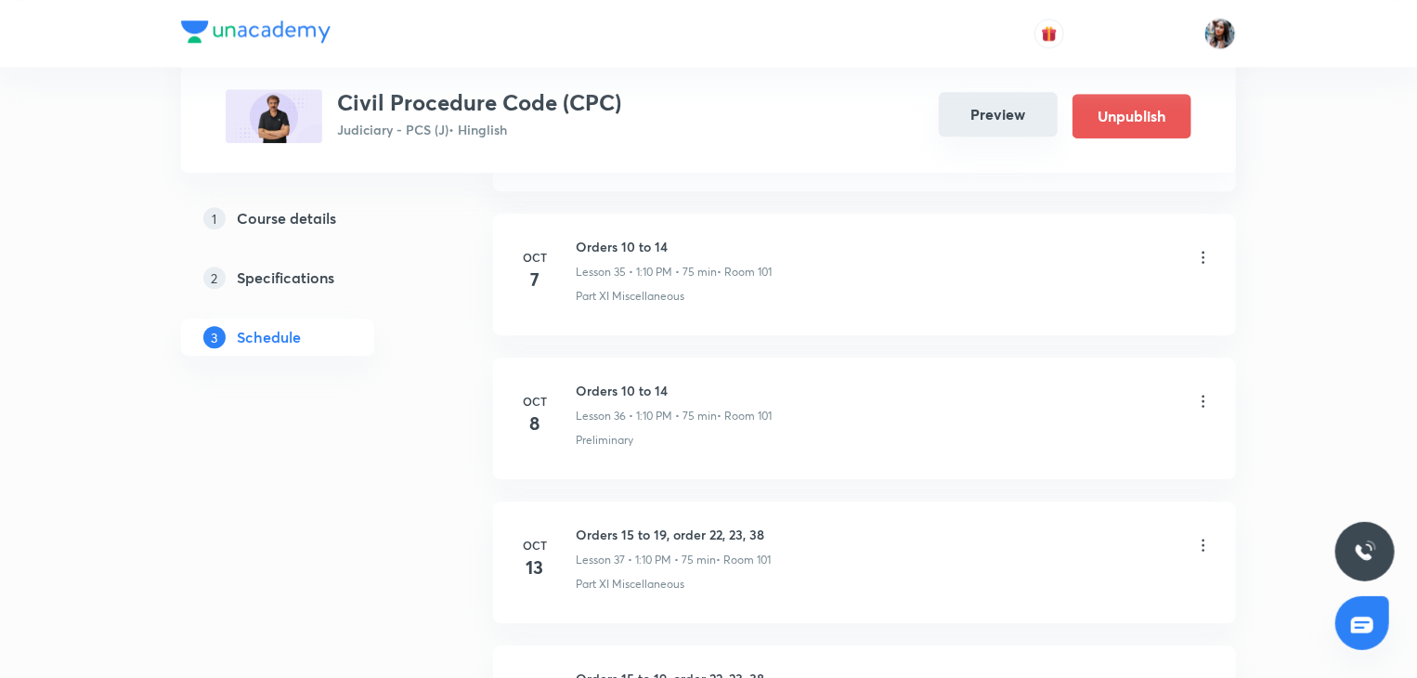
click at [991, 116] on button "Preview" at bounding box center [998, 114] width 119 height 45
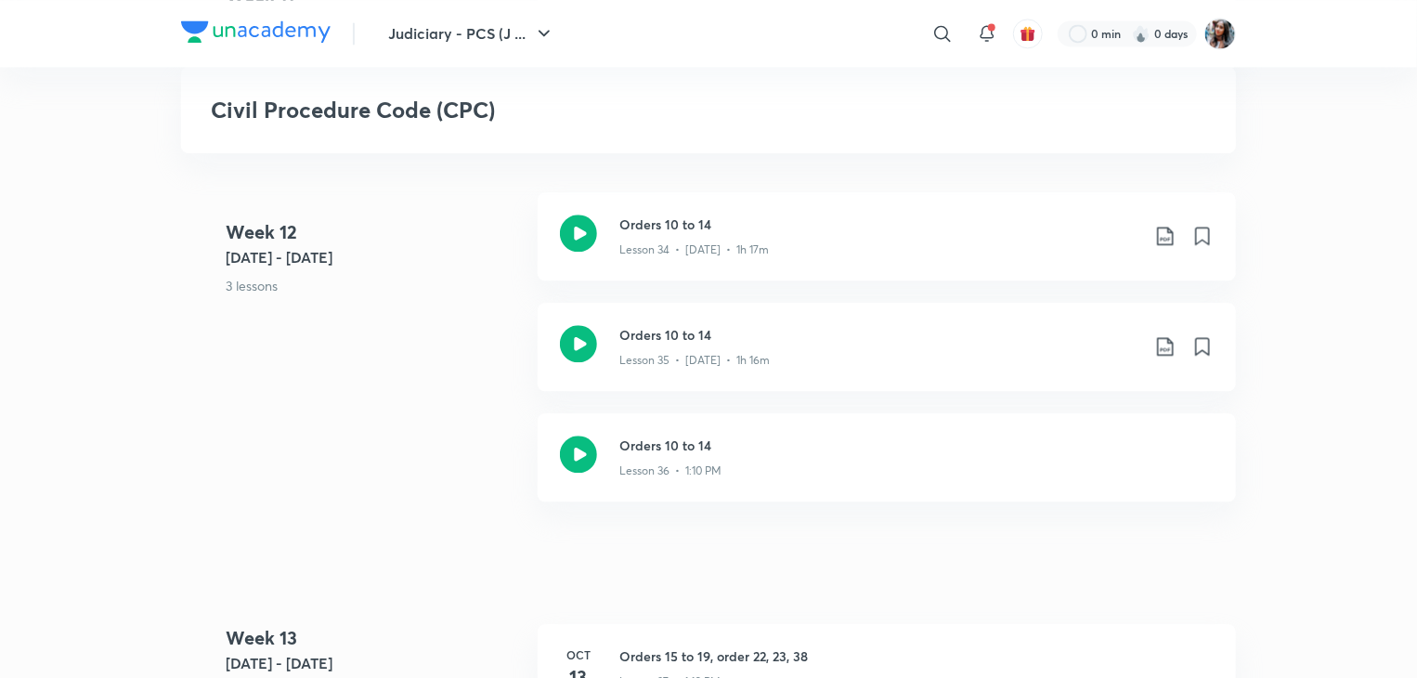
scroll to position [5683, 0]
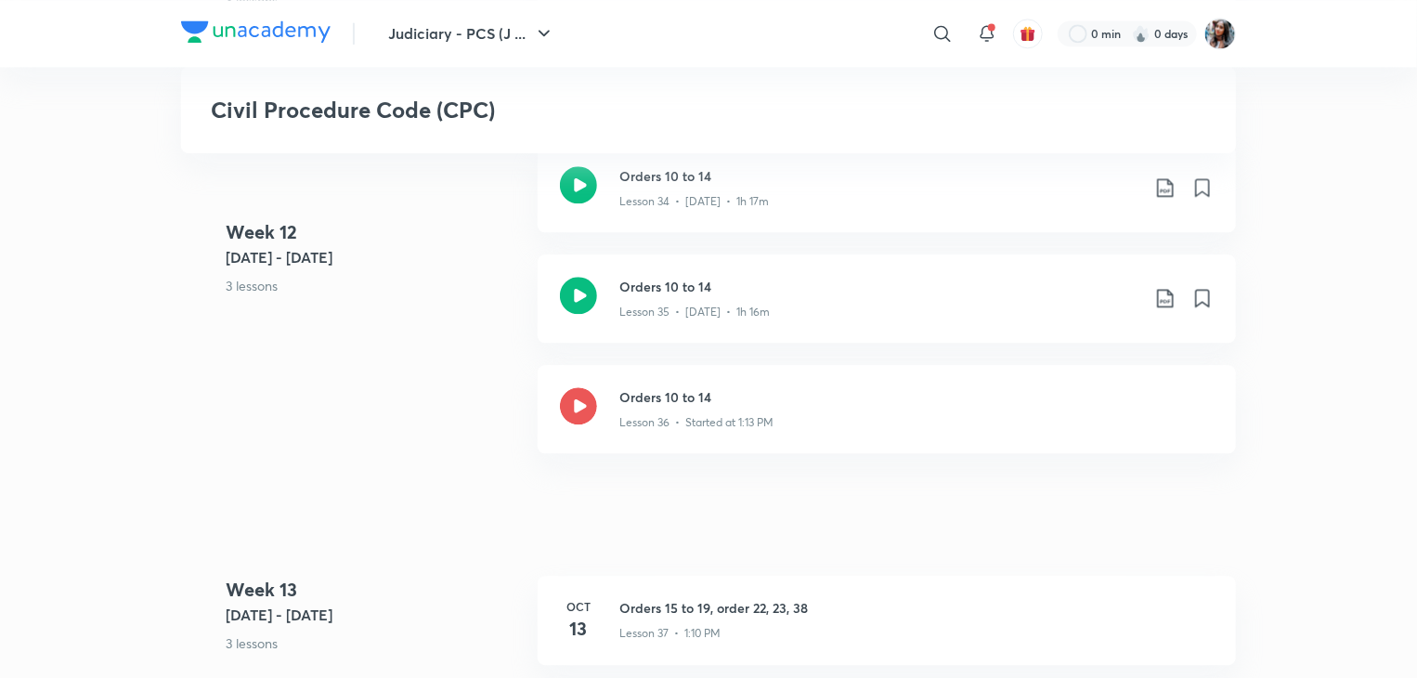
scroll to position [5727, 0]
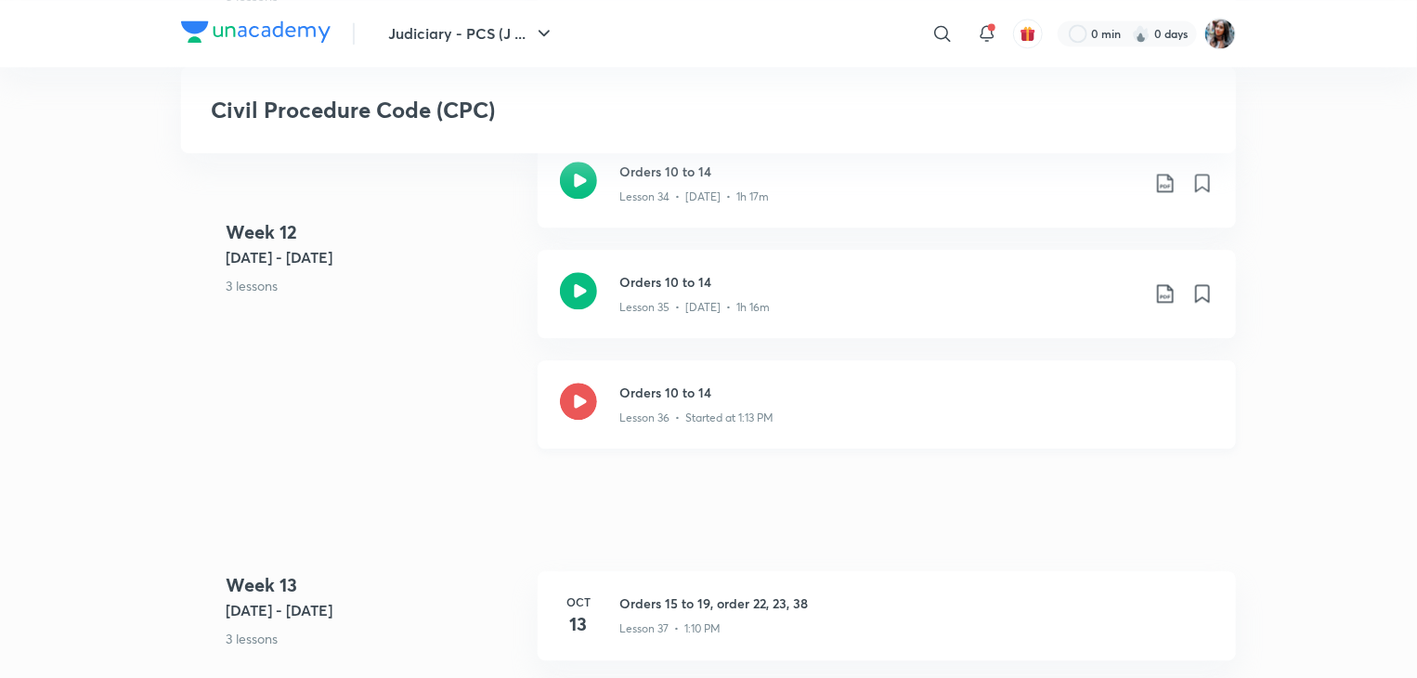
click at [657, 404] on div "Lesson 36 • Started at 1:13 PM" at bounding box center [916, 414] width 594 height 24
